Goal: Information Seeking & Learning: Compare options

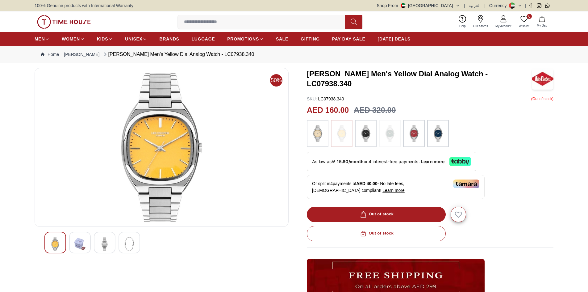
click at [415, 139] on img at bounding box center [413, 133] width 15 height 21
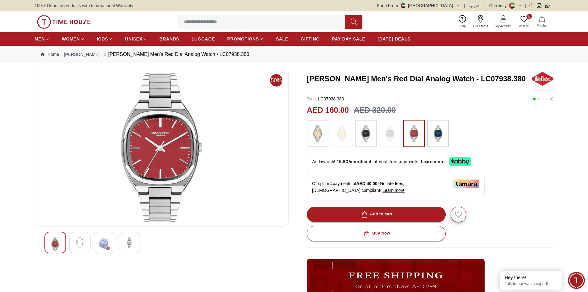
click at [317, 138] on img at bounding box center [317, 133] width 15 height 21
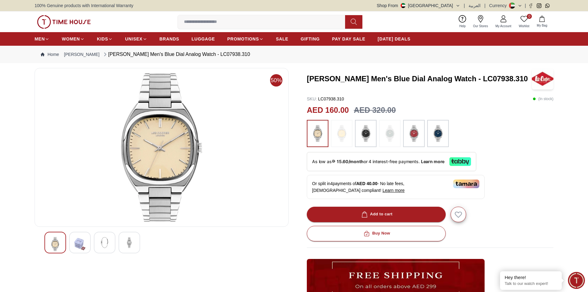
click at [437, 132] on img at bounding box center [437, 133] width 15 height 21
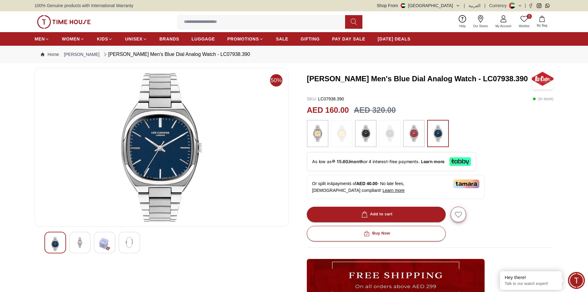
click at [420, 137] on img at bounding box center [413, 133] width 15 height 21
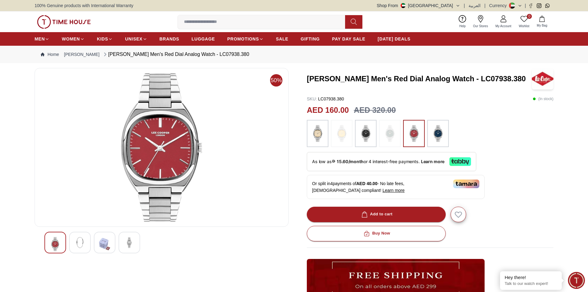
click at [347, 137] on img at bounding box center [341, 133] width 15 height 21
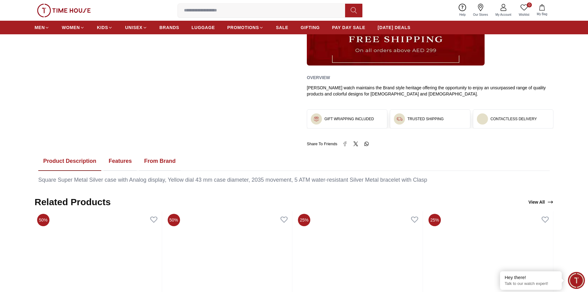
scroll to position [247, 0]
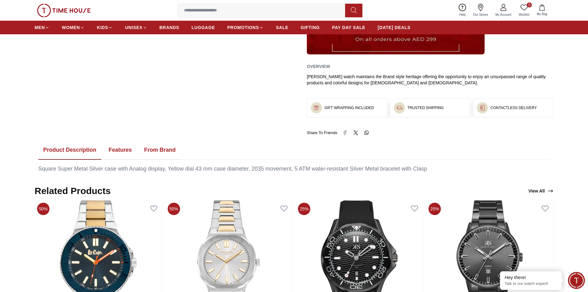
click at [158, 149] on button "From Brand" at bounding box center [159, 149] width 41 height 19
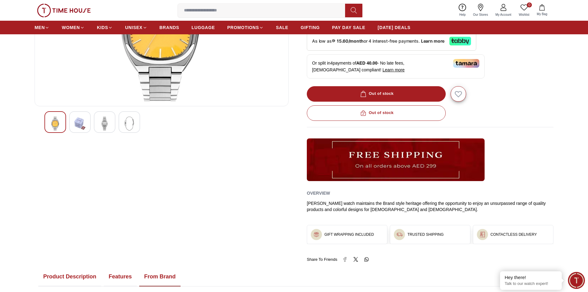
scroll to position [0, 0]
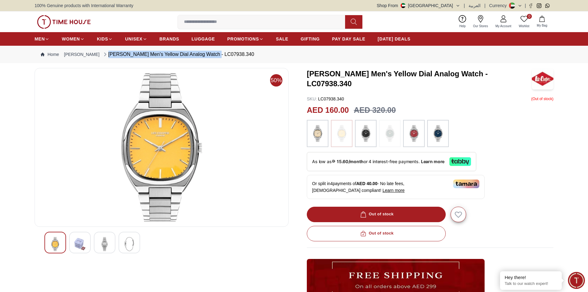
drag, startPoint x: 228, startPoint y: 54, endPoint x: 235, endPoint y: 58, distance: 8.2
click at [200, 52] on nav "Home Lee Cooper Lee Cooper Men's Yellow Dial Analog Watch - LC07938.340" at bounding box center [294, 54] width 519 height 17
drag, startPoint x: 246, startPoint y: 58, endPoint x: 220, endPoint y: 56, distance: 25.7
click at [246, 57] on nav "Home Lee Cooper Lee Cooper Men's Yellow Dial Analog Watch - LC07938.340" at bounding box center [294, 54] width 519 height 17
drag, startPoint x: 197, startPoint y: 52, endPoint x: 225, endPoint y: 58, distance: 29.2
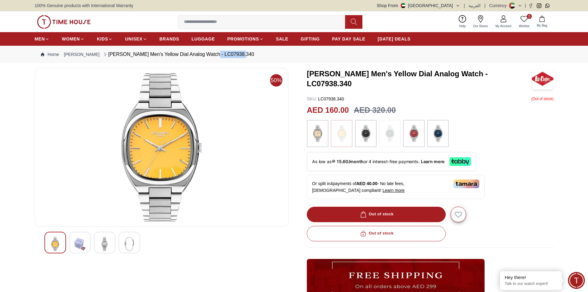
click at [225, 58] on nav "Home Lee Cooper Lee Cooper Men's Yellow Dial Analog Watch - LC07938.340" at bounding box center [294, 54] width 519 height 17
copy div "LC07938.340"
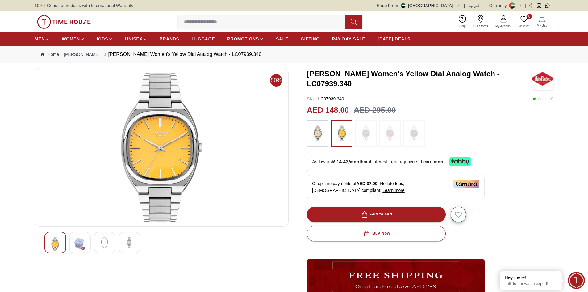
click at [320, 134] on img at bounding box center [317, 133] width 15 height 21
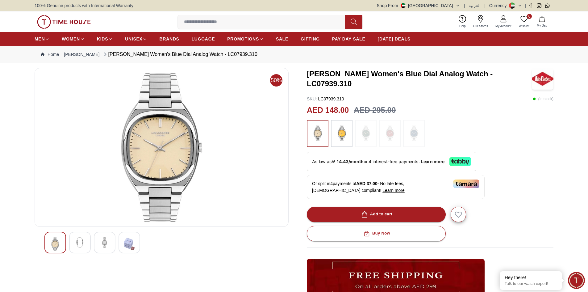
click at [394, 134] on img at bounding box center [389, 133] width 15 height 21
